Goal: Use online tool/utility: Utilize a website feature to perform a specific function

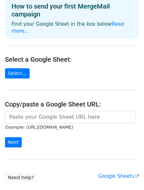
scroll to position [36, 0]
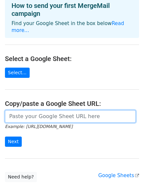
click at [25, 110] on input "url" at bounding box center [70, 116] width 131 height 13
paste input "[URL][DOMAIN_NAME]"
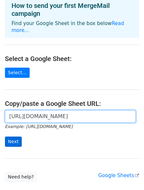
type input "https://docs.google.com/spreadsheets/d/1ou7j_Xum-siDwAK3gG7Z3b1RfeV6uqBBy3gWl_N…"
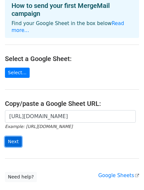
scroll to position [0, 0]
click at [14, 137] on input "Next" at bounding box center [13, 142] width 17 height 10
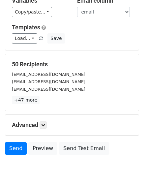
scroll to position [73, 0]
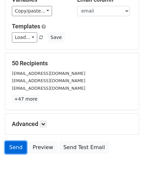
click at [15, 147] on link "Send" at bounding box center [16, 147] width 22 height 13
